Goal: Task Accomplishment & Management: Use online tool/utility

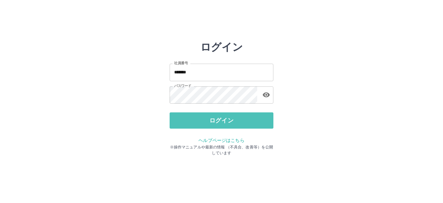
click at [204, 122] on button "ログイン" at bounding box center [222, 120] width 104 height 16
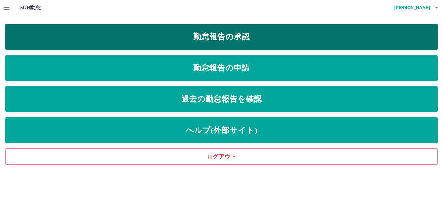
click at [221, 33] on link "勤怠報告の承認" at bounding box center [221, 37] width 433 height 26
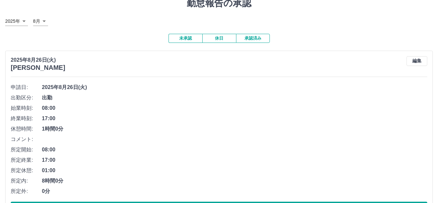
scroll to position [55, 0]
